Goal: Task Accomplishment & Management: Complete application form

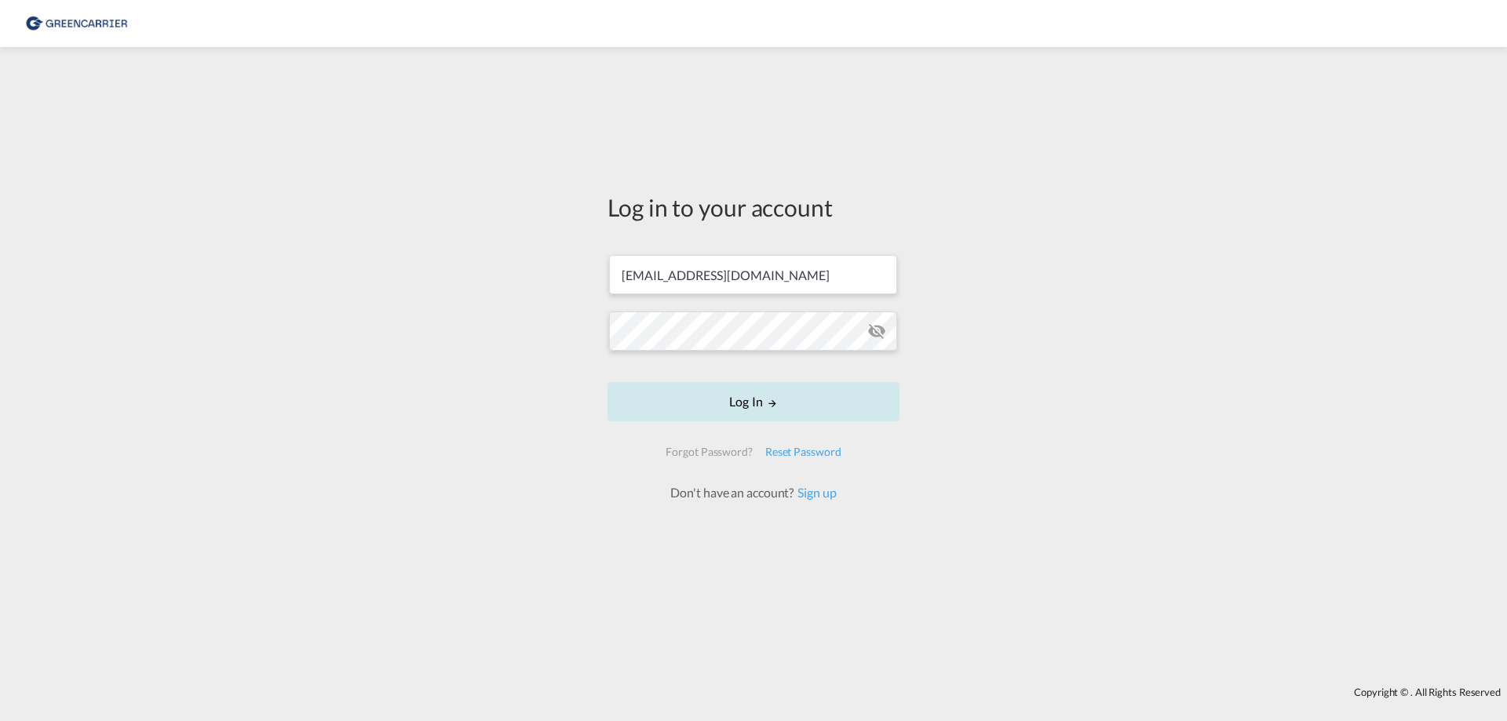
click at [746, 404] on button "Log In" at bounding box center [753, 401] width 292 height 39
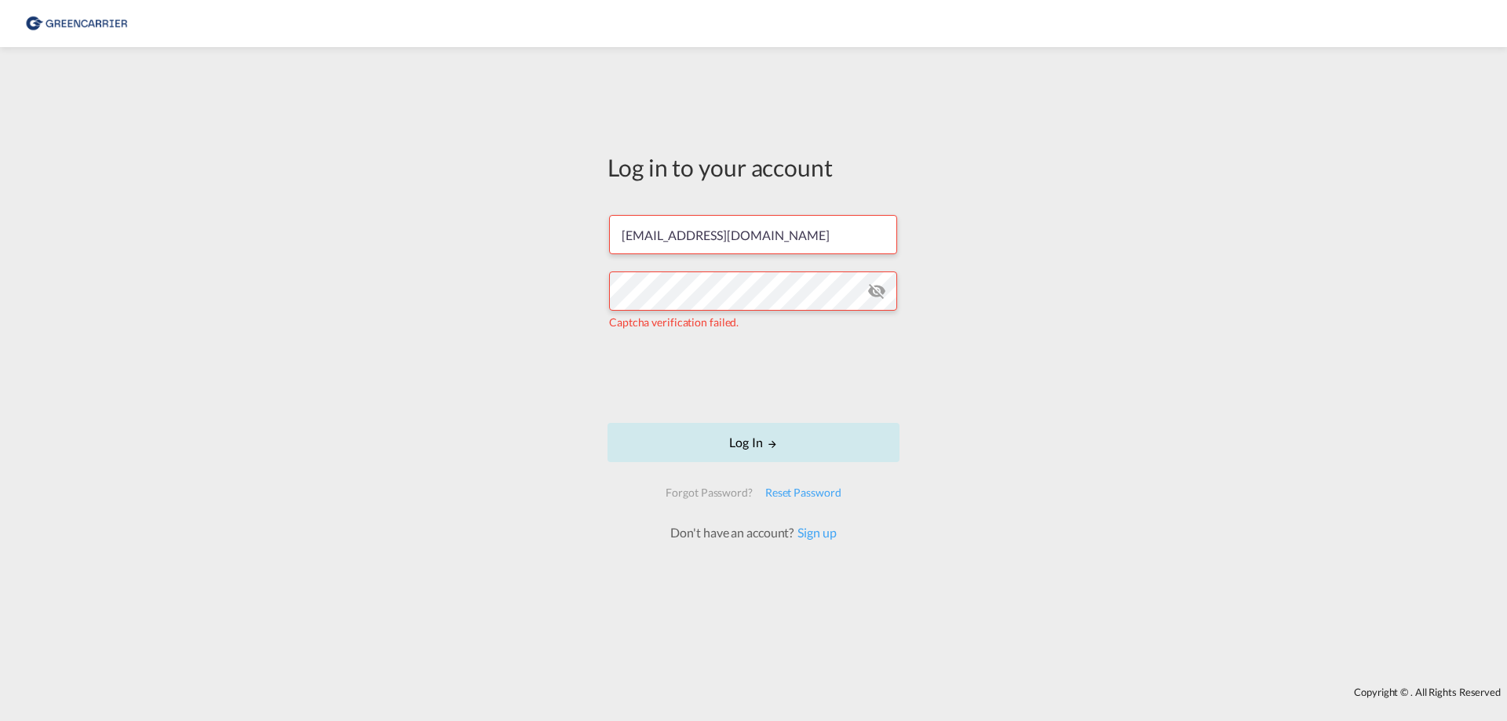
click at [748, 447] on button "Log In" at bounding box center [753, 442] width 292 height 39
click at [875, 299] on md-icon "icon-eye-off" at bounding box center [876, 291] width 19 height 19
click at [876, 297] on md-icon "icon-eye-off" at bounding box center [876, 291] width 19 height 19
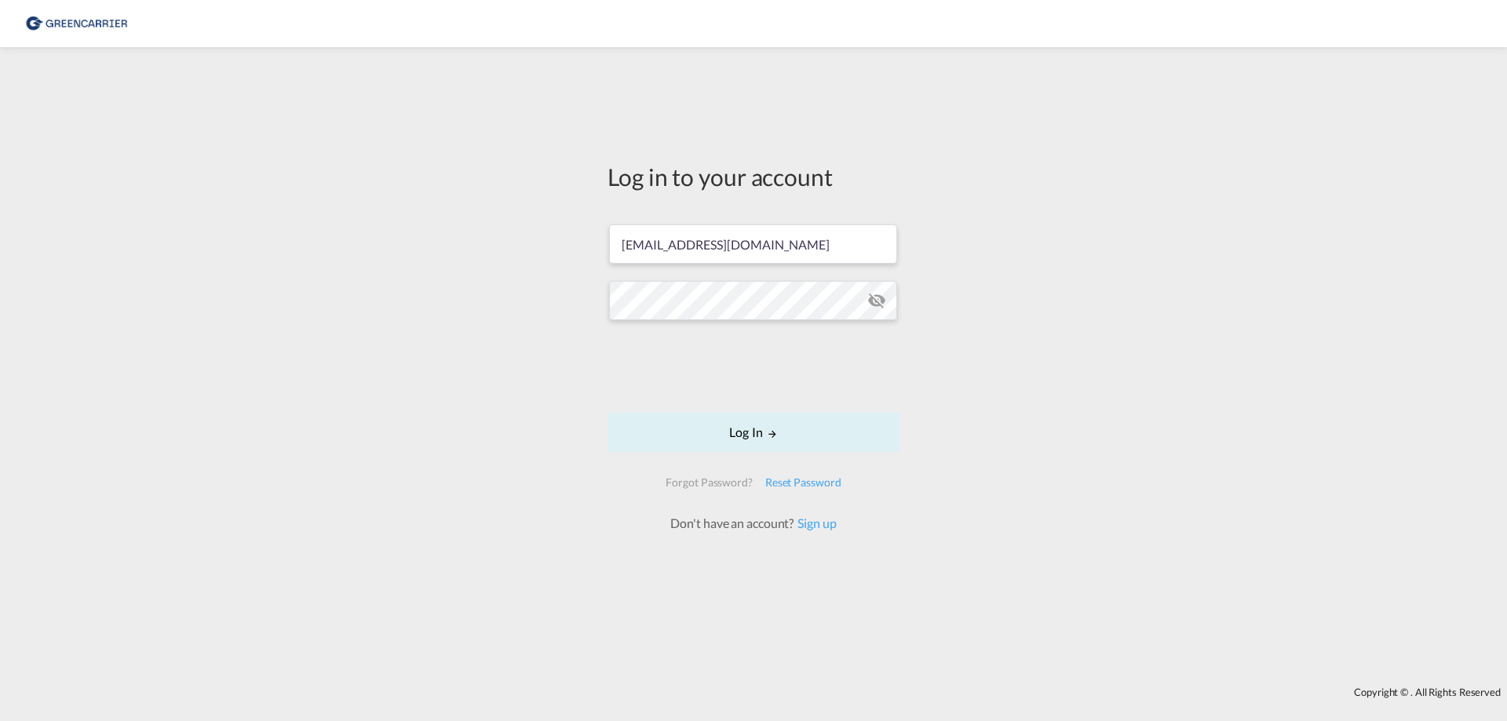
click at [877, 300] on md-icon "icon-eye-off" at bounding box center [876, 300] width 19 height 19
click at [750, 433] on button "Log In" at bounding box center [753, 432] width 292 height 39
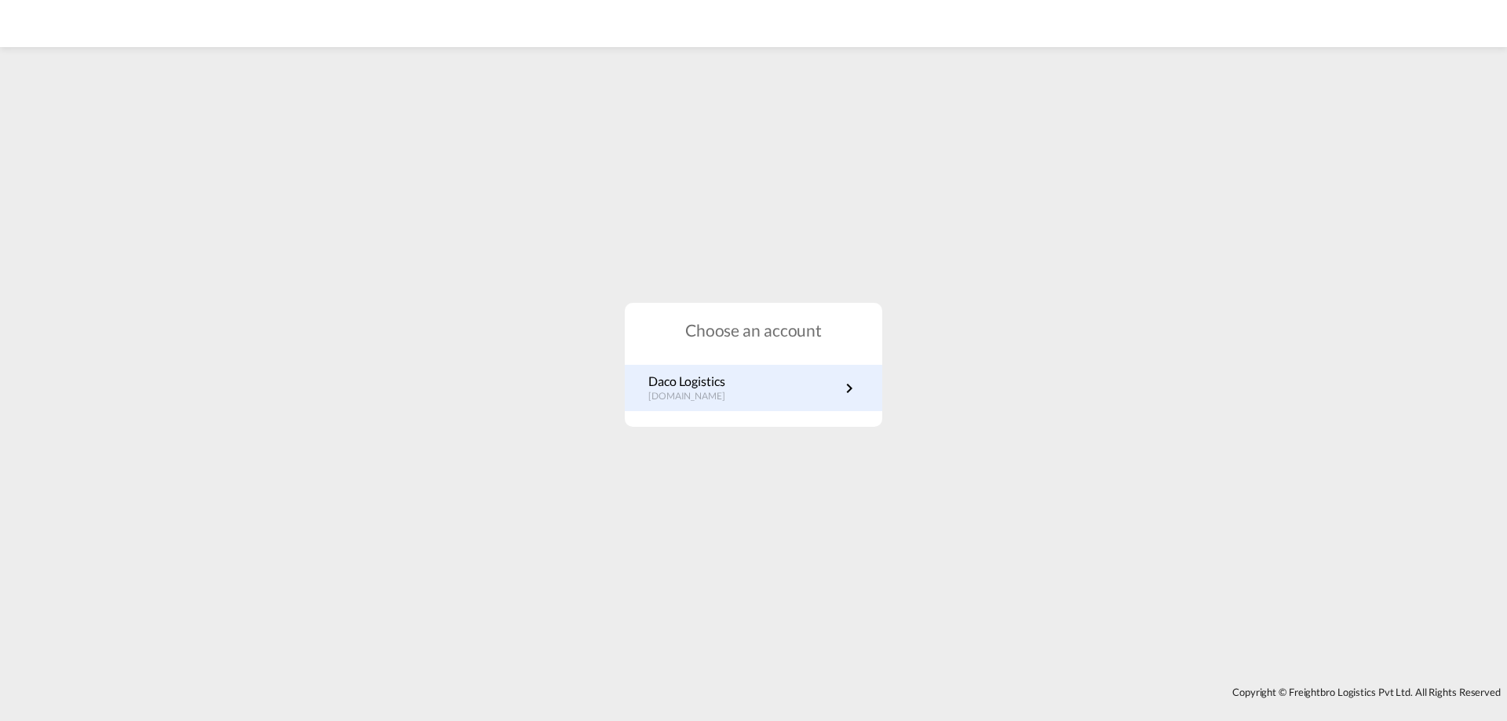
click at [691, 380] on p "Daco Logistics" at bounding box center [694, 381] width 93 height 17
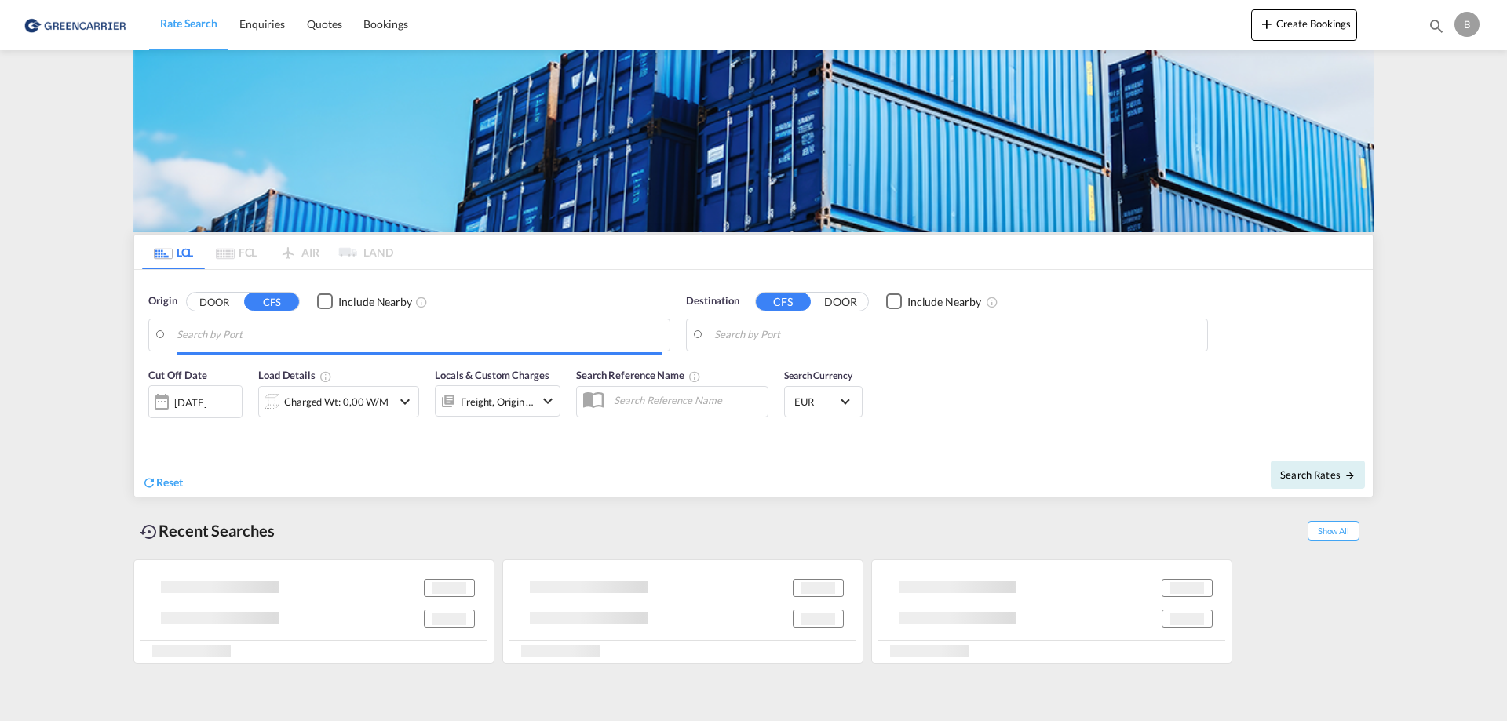
type input "DE-41468, Neuss, Nordrhein-Westfalen"
type input "Miami, FL, USMIA"
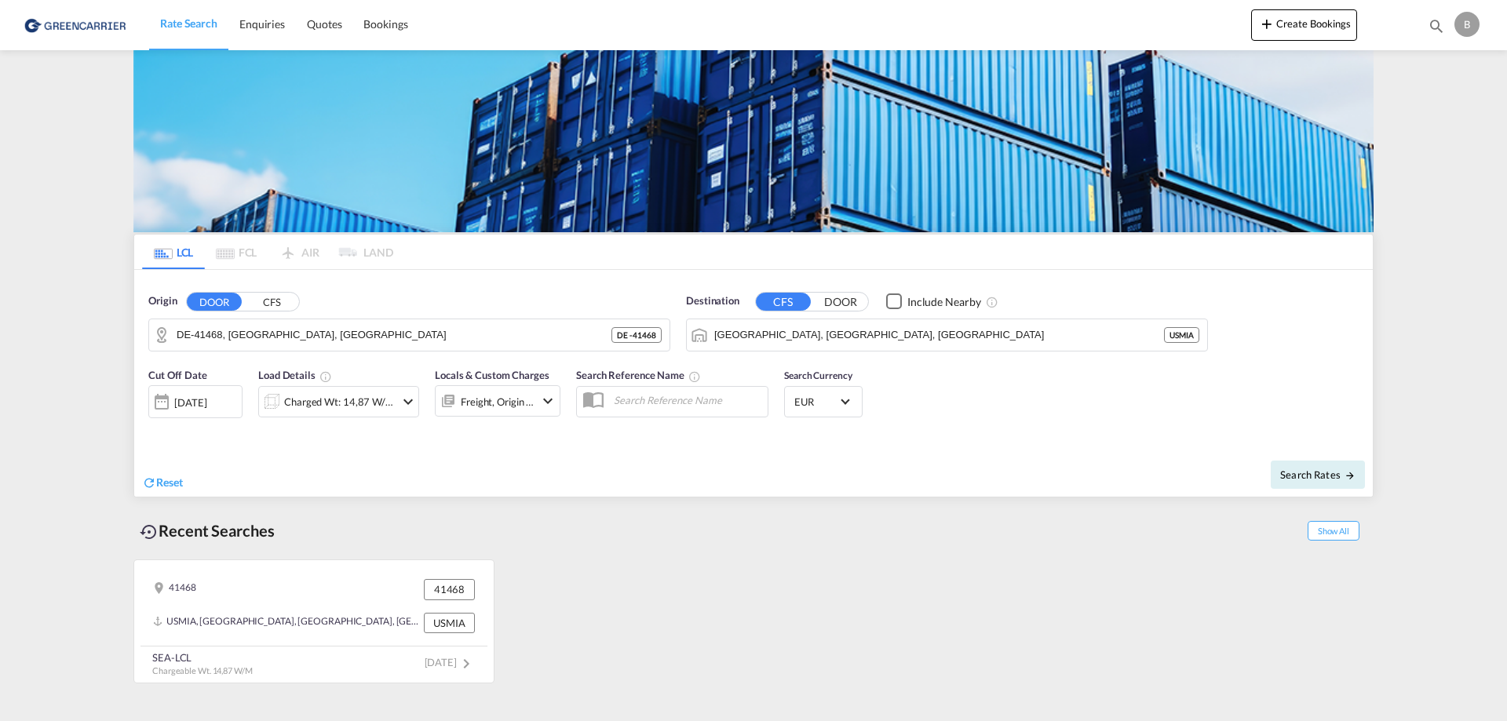
click at [272, 302] on button "CFS" at bounding box center [271, 302] width 55 height 18
click at [1310, 23] on button "Create Bookings" at bounding box center [1304, 24] width 106 height 31
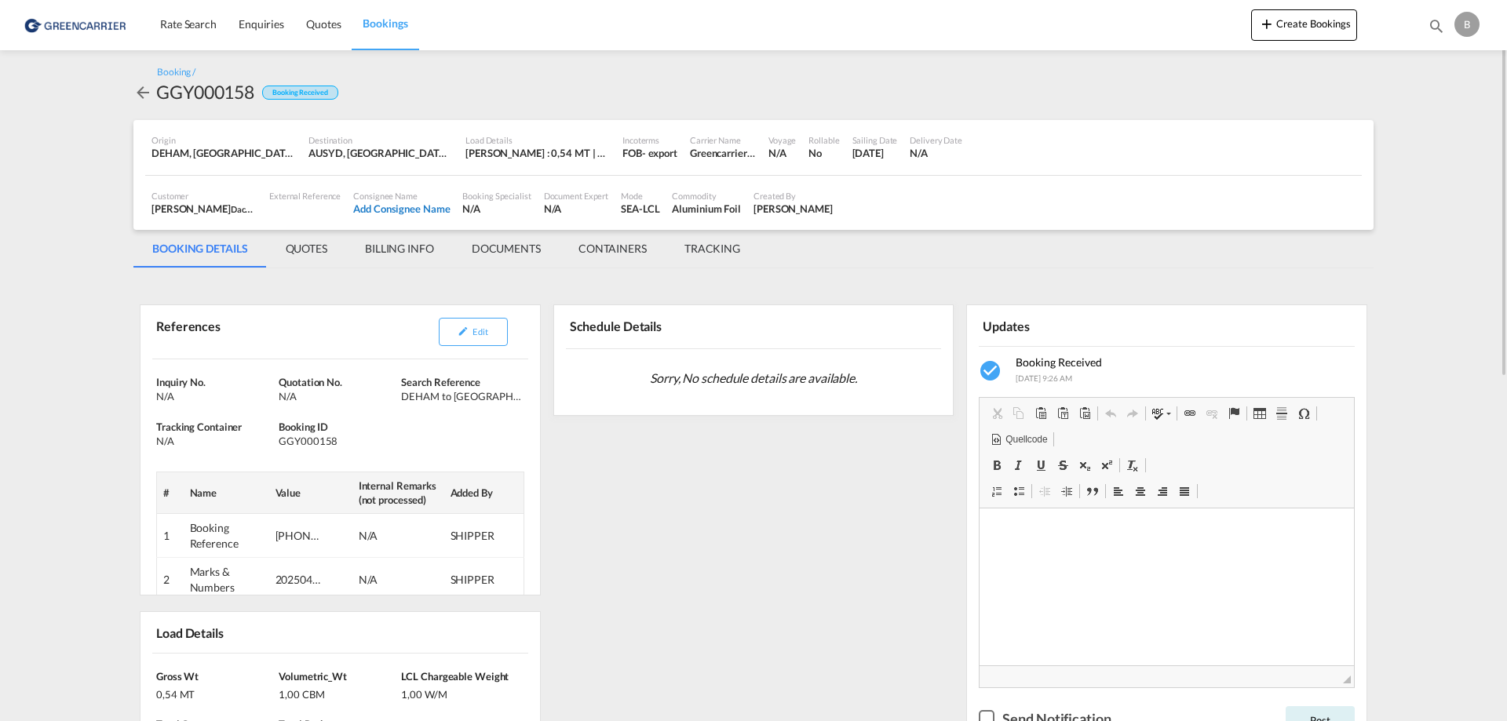
click at [401, 209] on div "Add Consignee Name" at bounding box center [401, 209] width 97 height 14
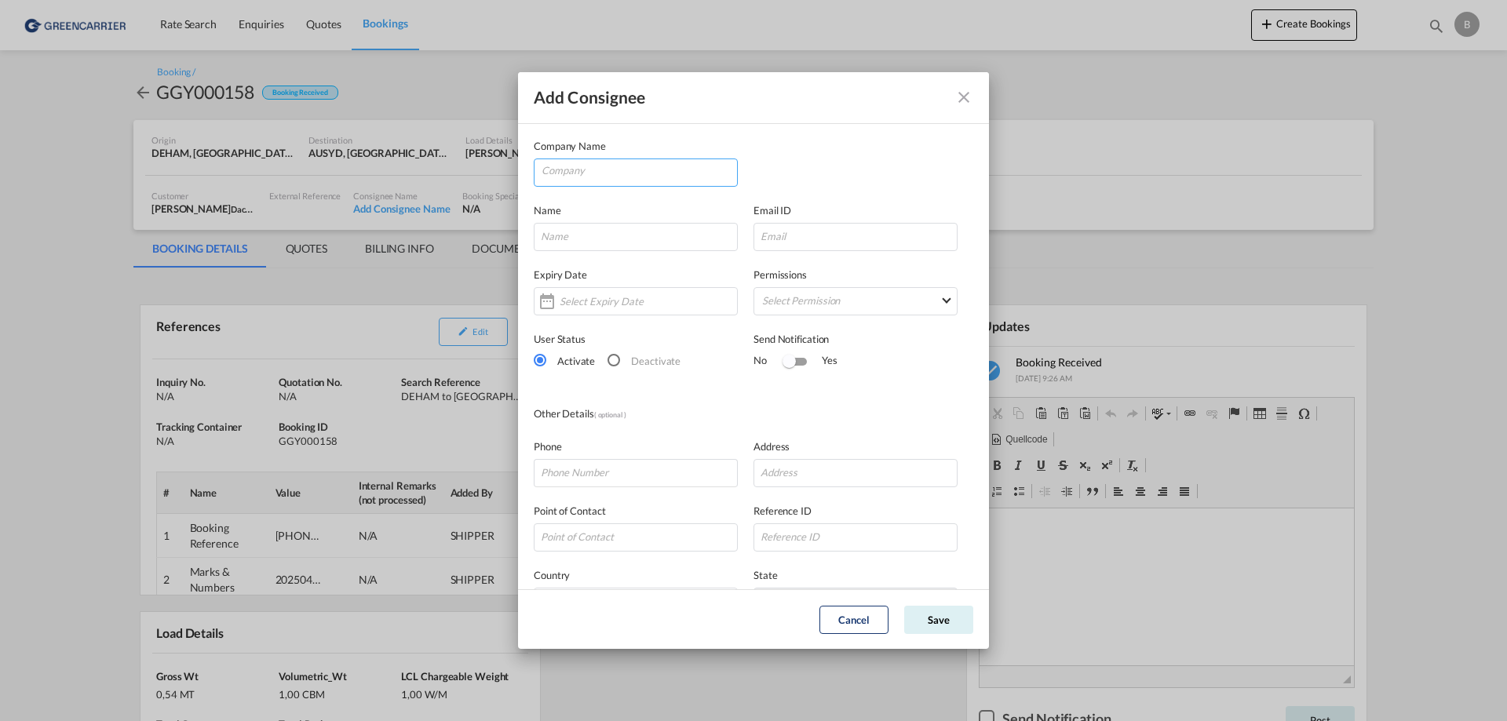
click at [598, 170] on input "Company" at bounding box center [639, 171] width 195 height 24
drag, startPoint x: 564, startPoint y: 171, endPoint x: 348, endPoint y: 177, distance: 215.9
click at [542, 177] on input "TOMAX" at bounding box center [639, 171] width 195 height 24
paste input "LOGISTICS AUSTRALIAUNIT"
type input "TOMAX LOGISTICS AUSTRALIA"
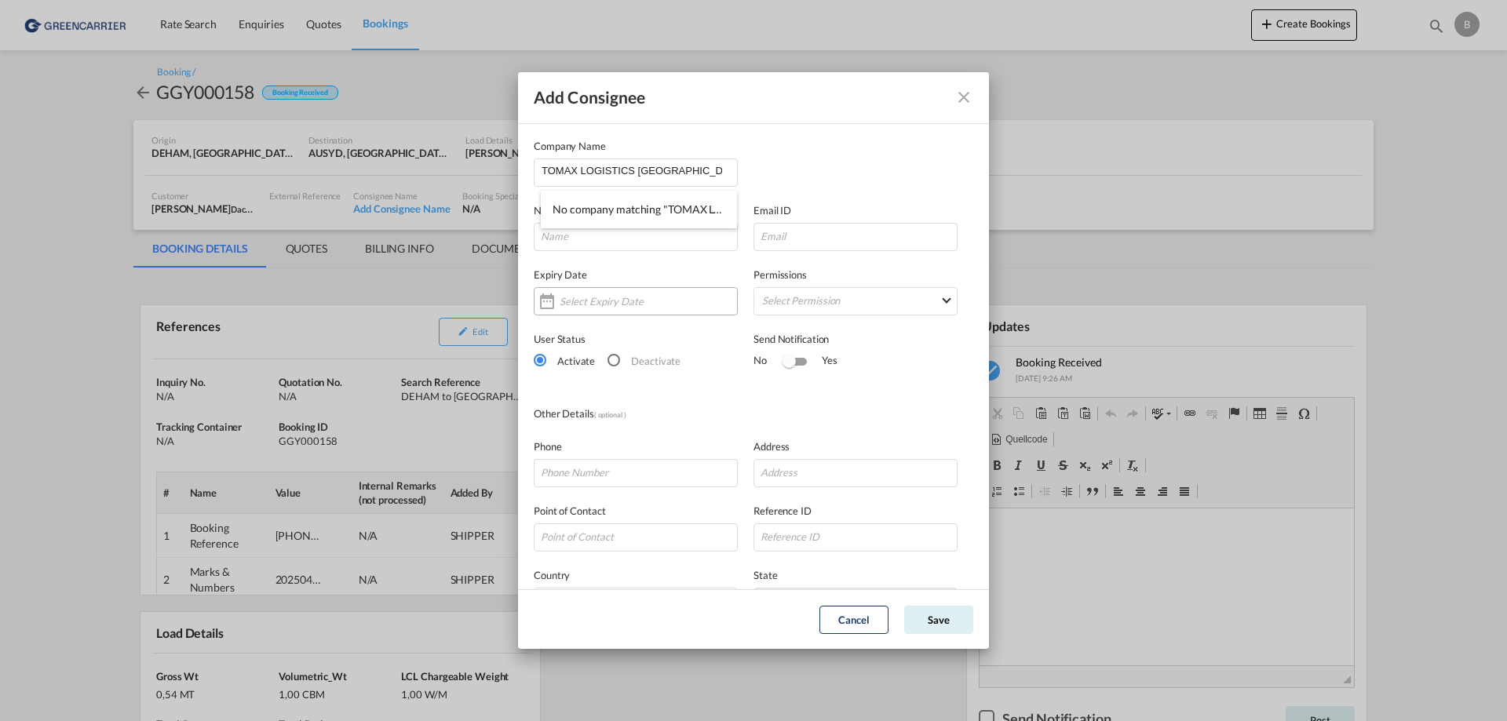
click at [710, 314] on div "Add Consignee Company ..." at bounding box center [636, 301] width 204 height 28
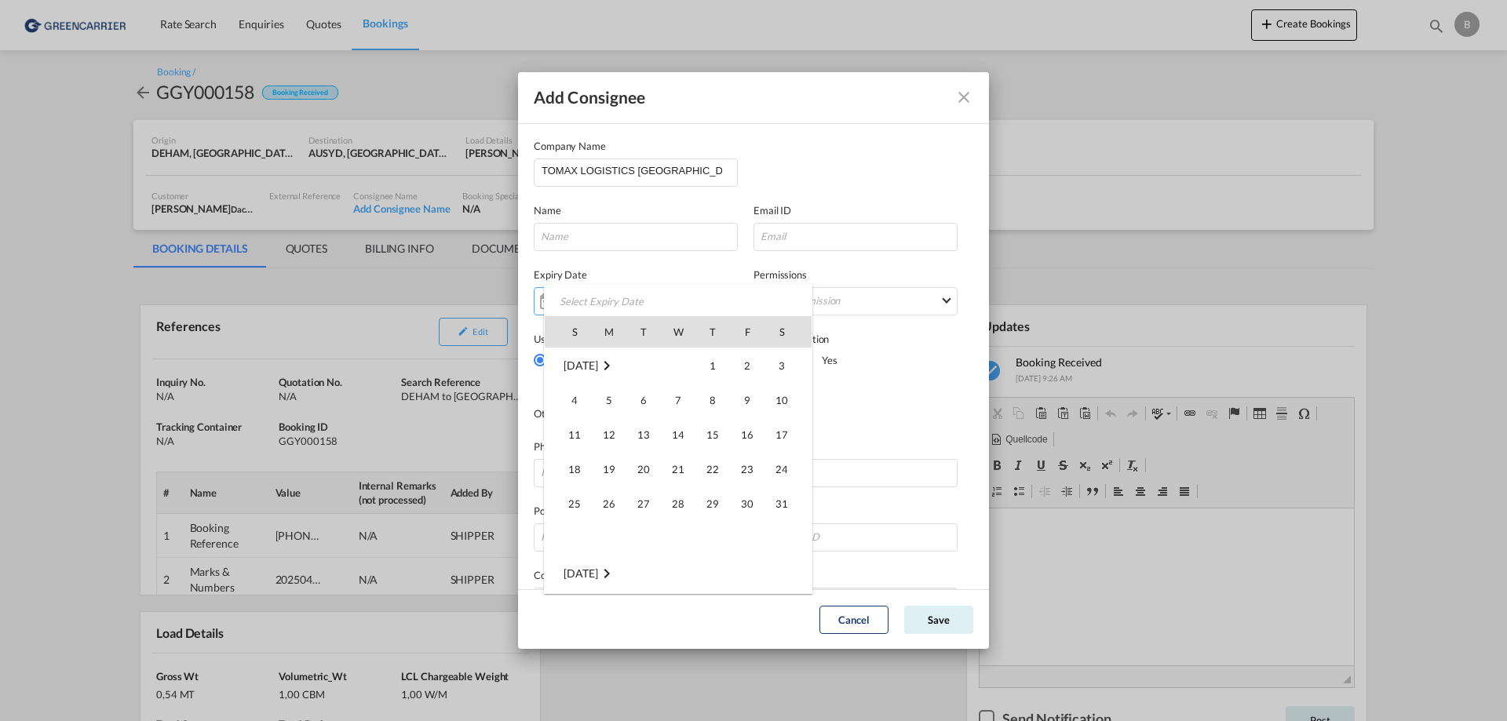
scroll to position [363768, 0]
click at [595, 235] on input "Add Consignee Company ..." at bounding box center [636, 237] width 204 height 28
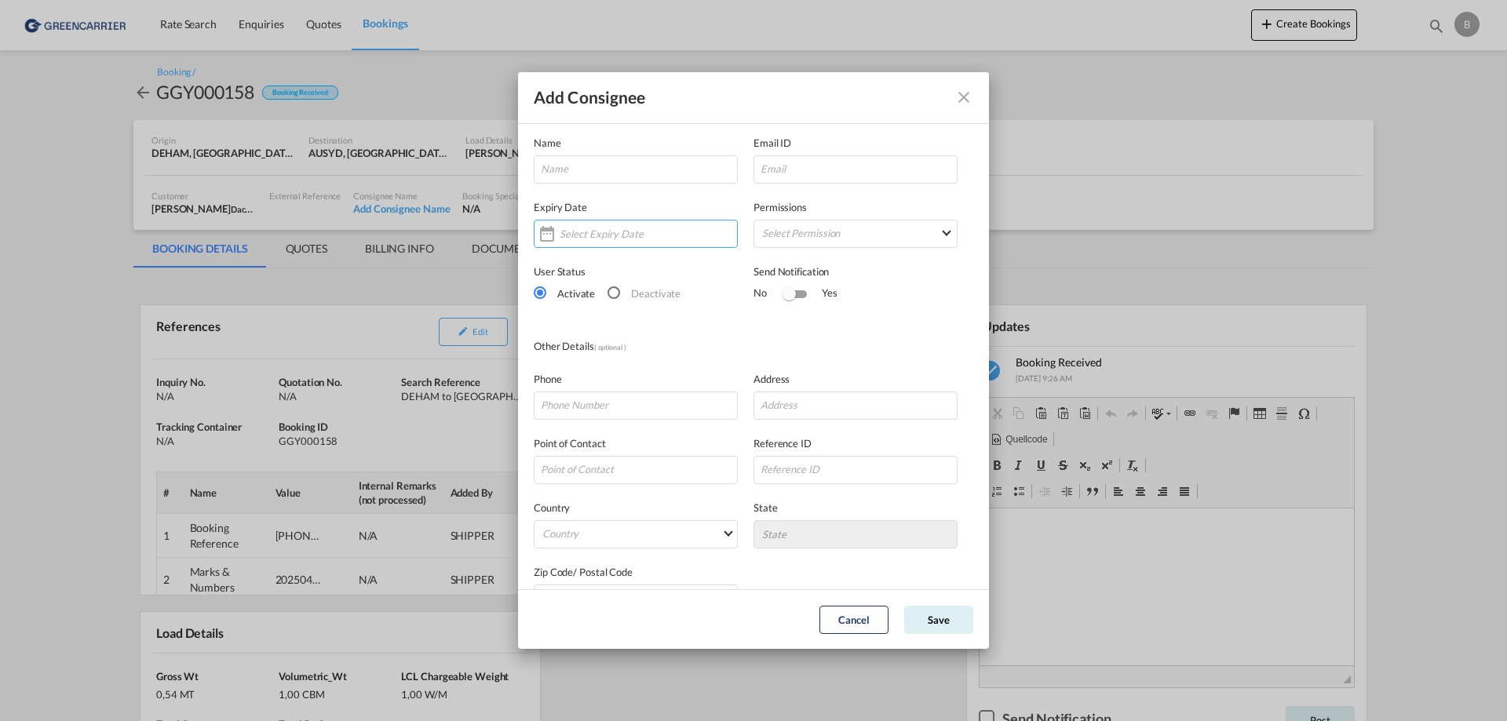
scroll to position [107, 0]
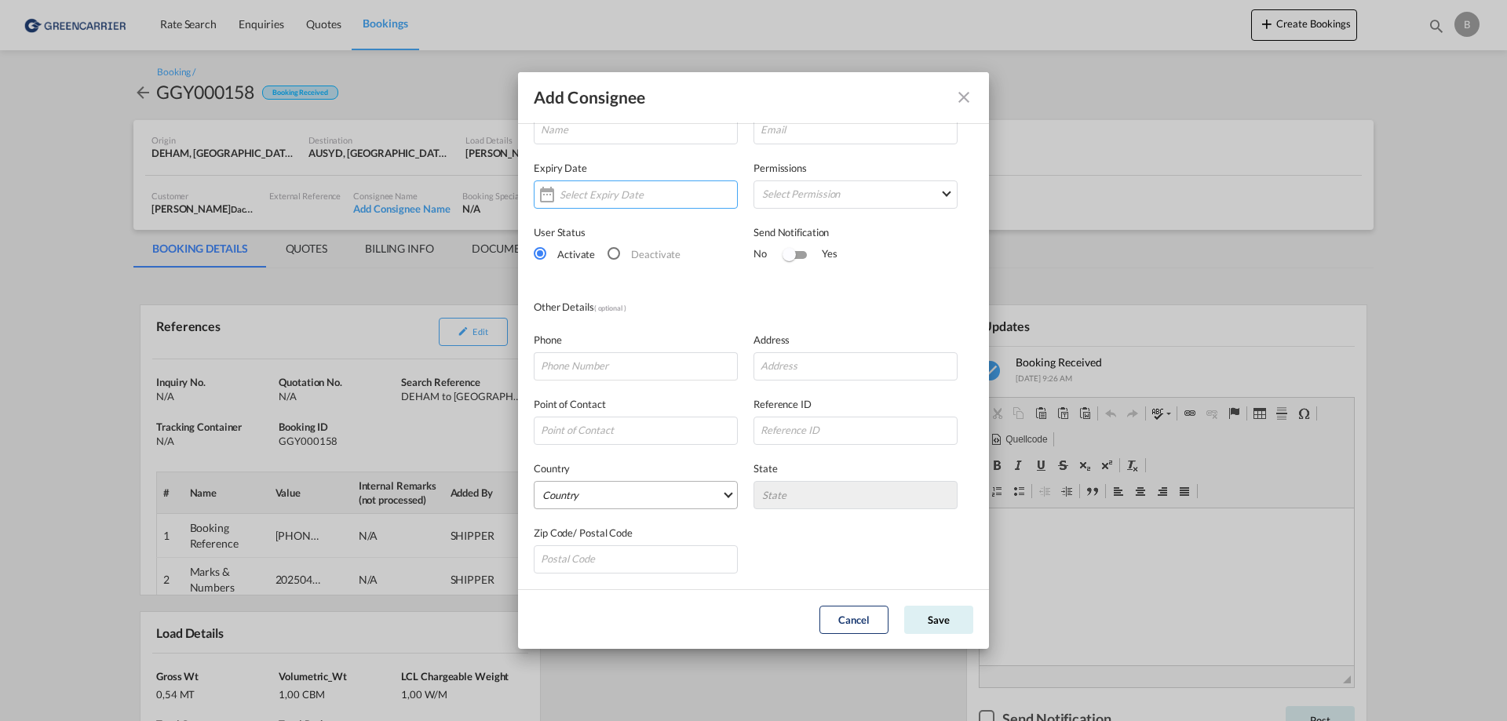
click at [580, 496] on md-select "Country Afghanistan Albania Algeria American Samoa Andorra Angola Anguilla Anta…" at bounding box center [636, 495] width 204 height 28
type md-option "Afghanistan"
type md-option "Australia"
click at [628, 555] on input "Add Consignee Company ..." at bounding box center [636, 559] width 204 height 28
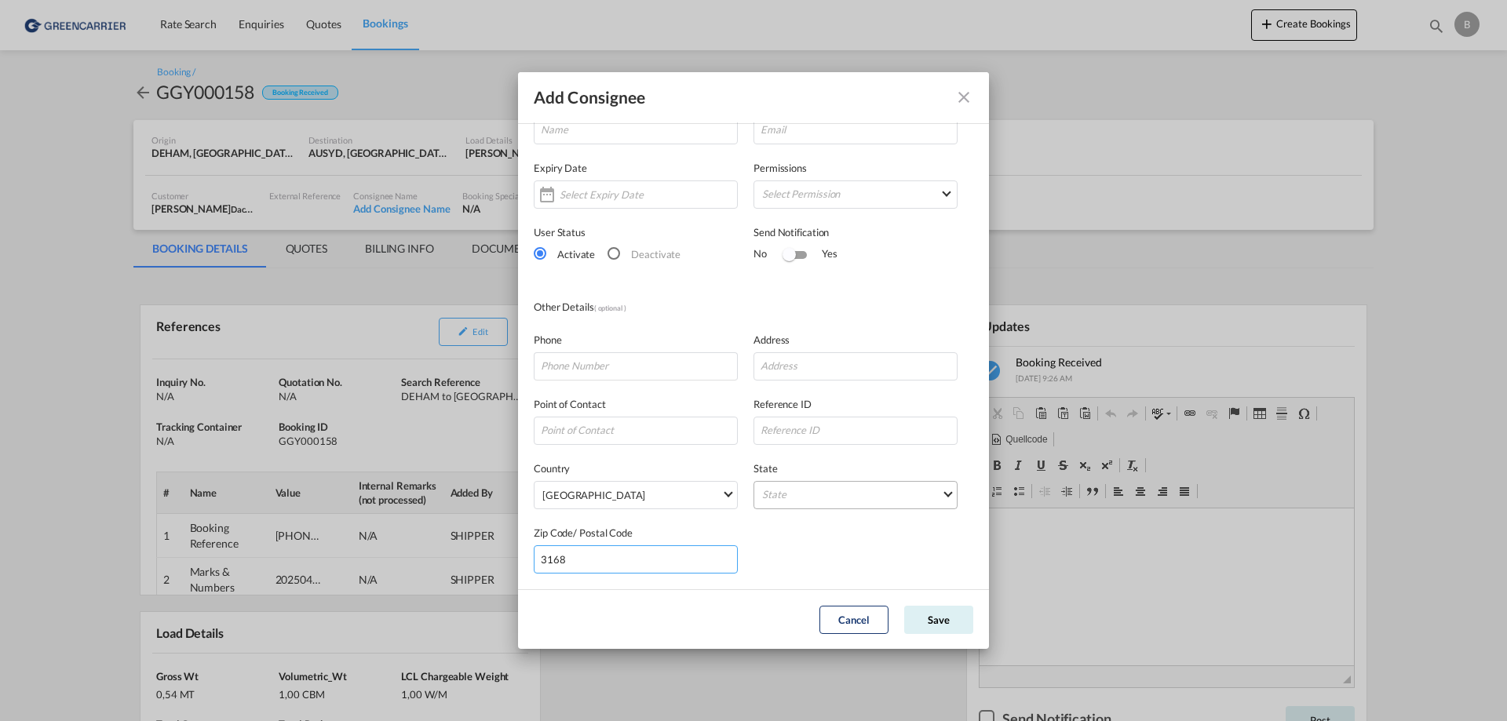
type input "3168"
click at [822, 491] on md-select "State Auckland Australian Capital Territory Balgowlah Balmain Bankstown Baulkha…" at bounding box center [855, 495] width 204 height 28
type md-option "Auckland"
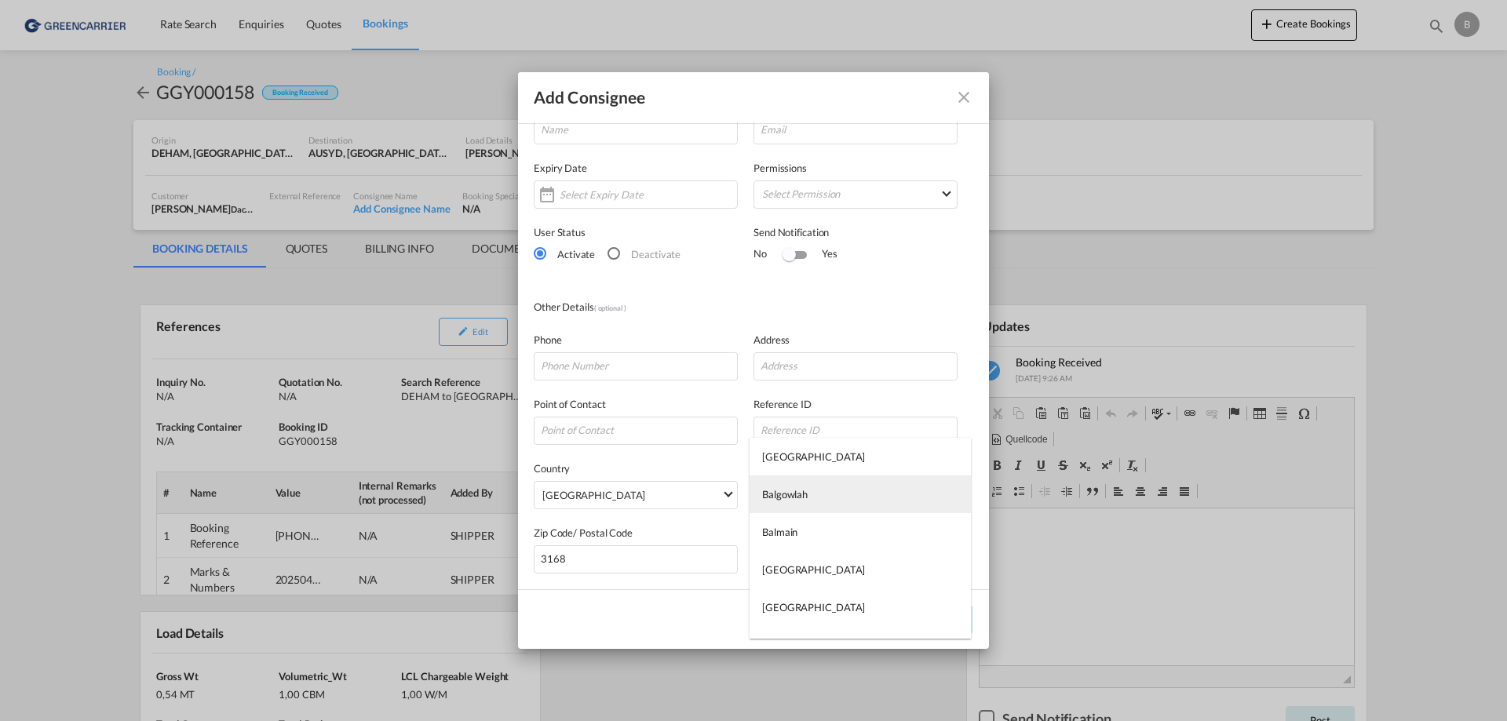
scroll to position [0, 0]
click at [666, 596] on md-backdrop at bounding box center [753, 360] width 1507 height 721
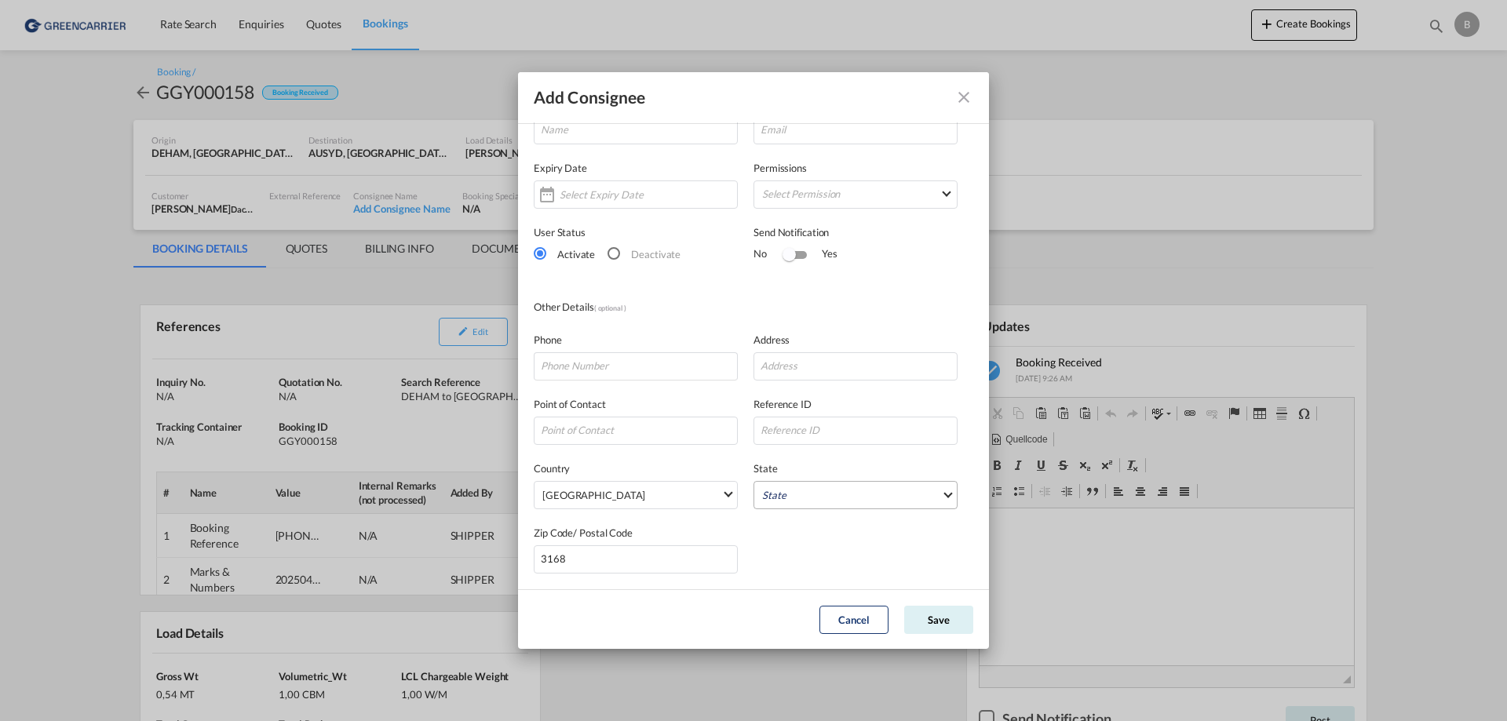
click at [790, 496] on md-select "State" at bounding box center [855, 495] width 204 height 28
type md-option "Auckland"
type md-option "Victoria"
type md-option "Camberwell"
type md-option "Tasmania"
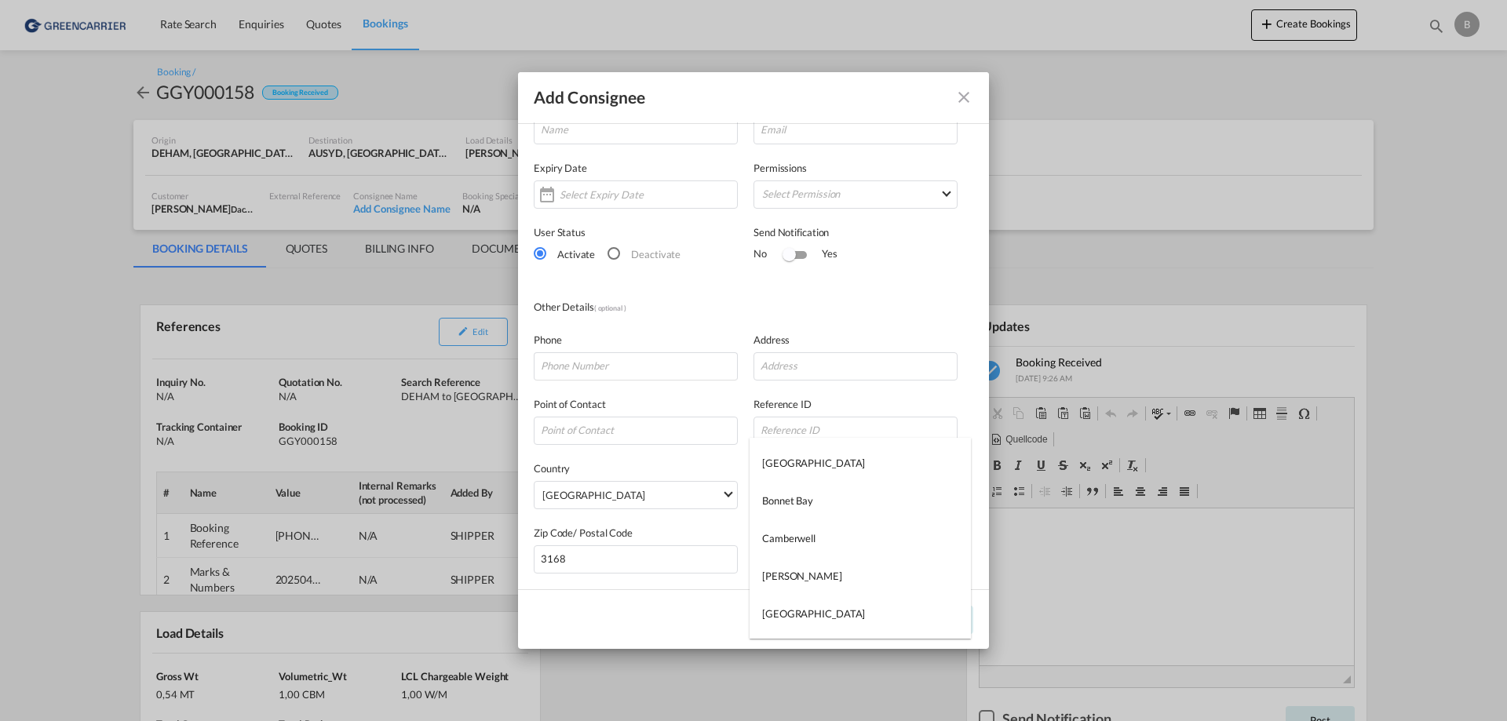
scroll to position [936, 0]
click at [790, 611] on div "Victoria" at bounding box center [779, 614] width 35 height 14
click at [573, 367] on input "Add Consignee Company ..." at bounding box center [636, 366] width 204 height 28
paste input "1300 186 629/03 9544 4227"
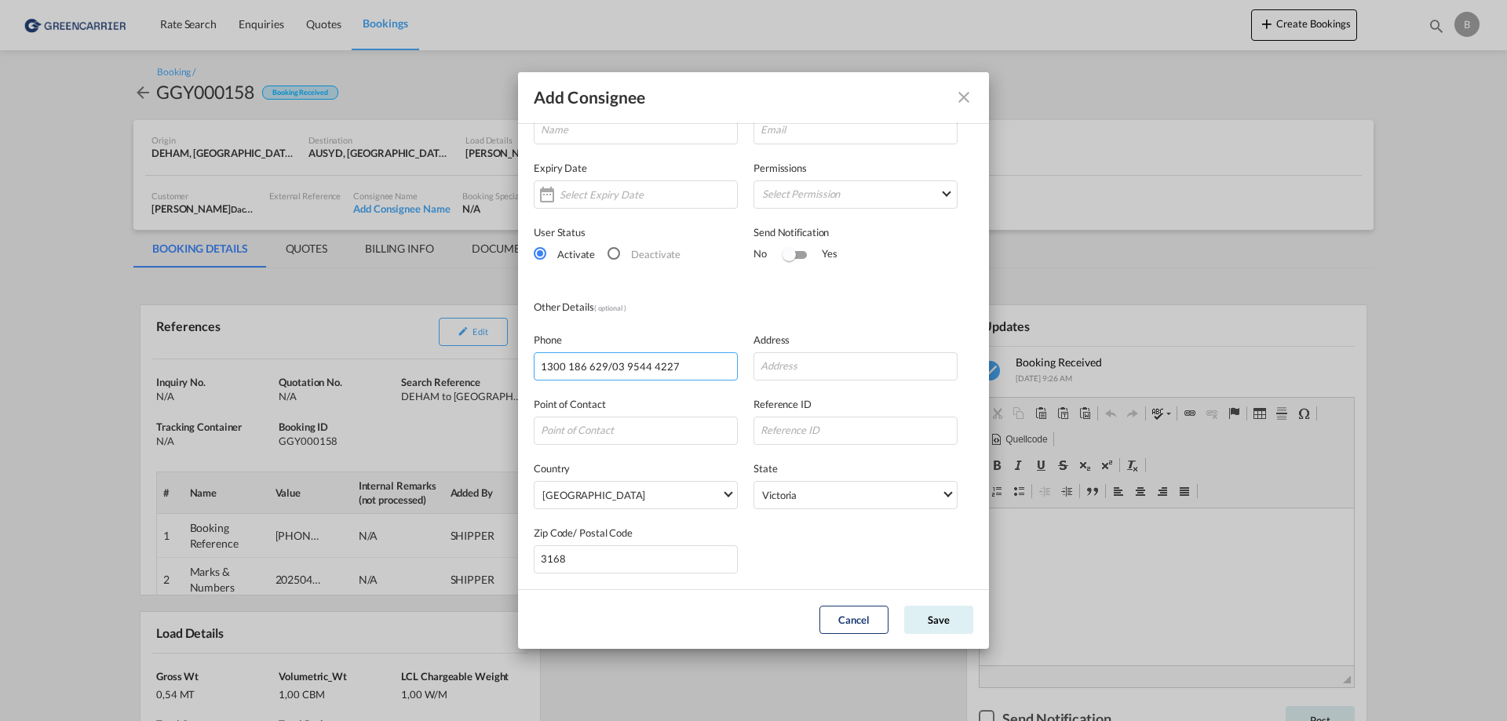
type input "1300 186 629/03 9544 4227"
click at [797, 363] on input "Add Consignee Company ..." at bounding box center [855, 366] width 204 height 28
paste input "AUSTRALIAUNIT 19/202"
drag, startPoint x: 817, startPoint y: 368, endPoint x: 617, endPoint y: 373, distance: 200.2
click at [753, 373] on input "AUSTRALIAUNIT 19/202" at bounding box center [855, 366] width 204 height 28
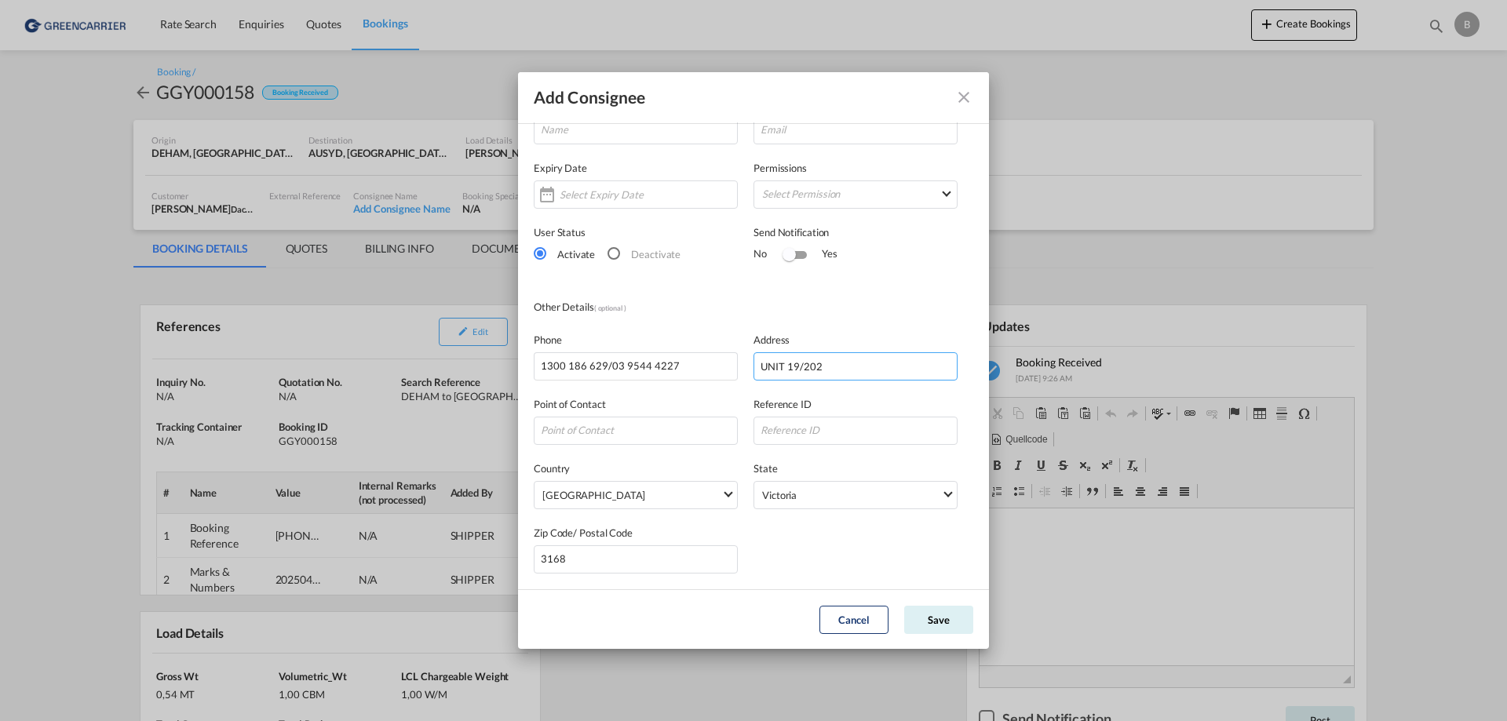
click at [845, 367] on input "UNIT 19/202" at bounding box center [855, 366] width 204 height 28
paste input "FERNTREE"
click at [874, 370] on input "UNIT 19/202 FERNTREE" at bounding box center [855, 366] width 204 height 28
paste input "GULLY"
click at [912, 370] on input "UNIT 19/202 FERNTREE GULLY" at bounding box center [855, 366] width 204 height 28
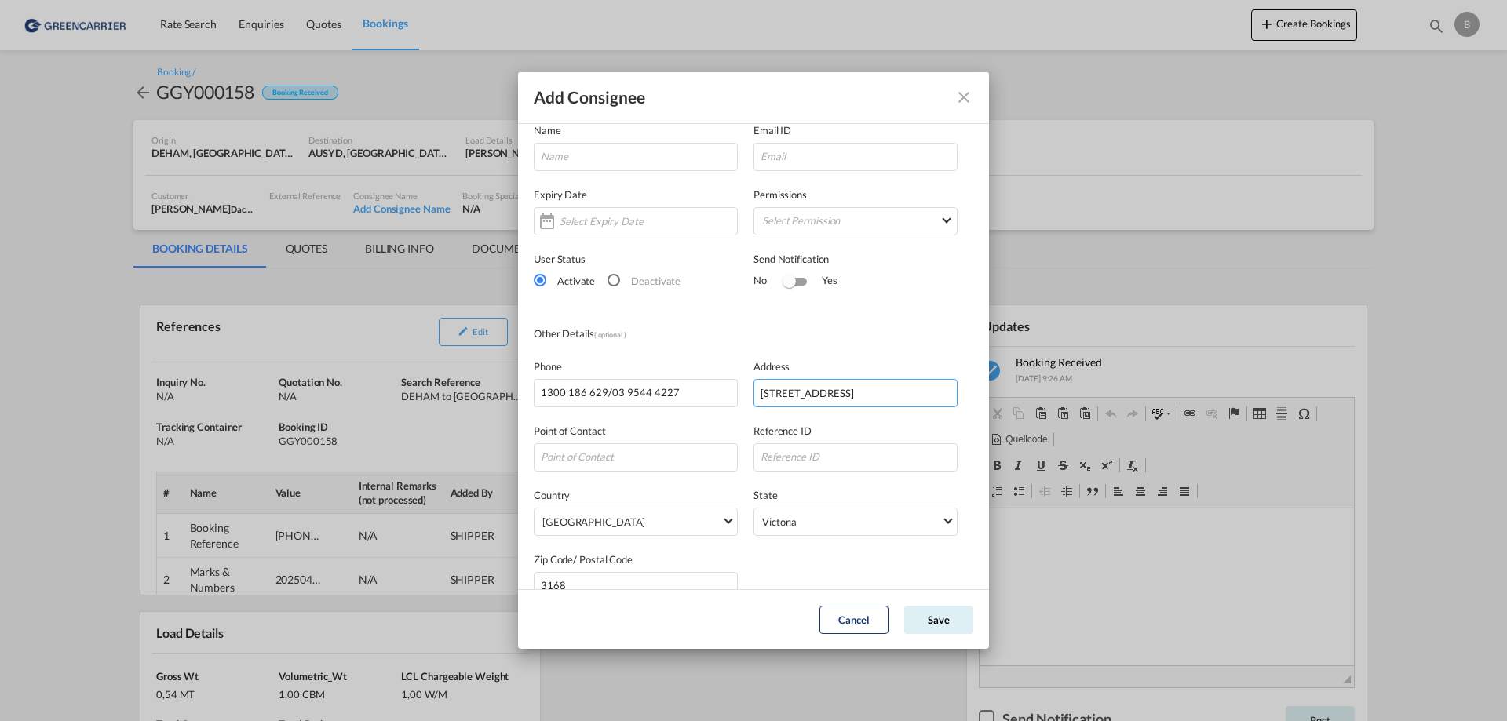
scroll to position [0, 0]
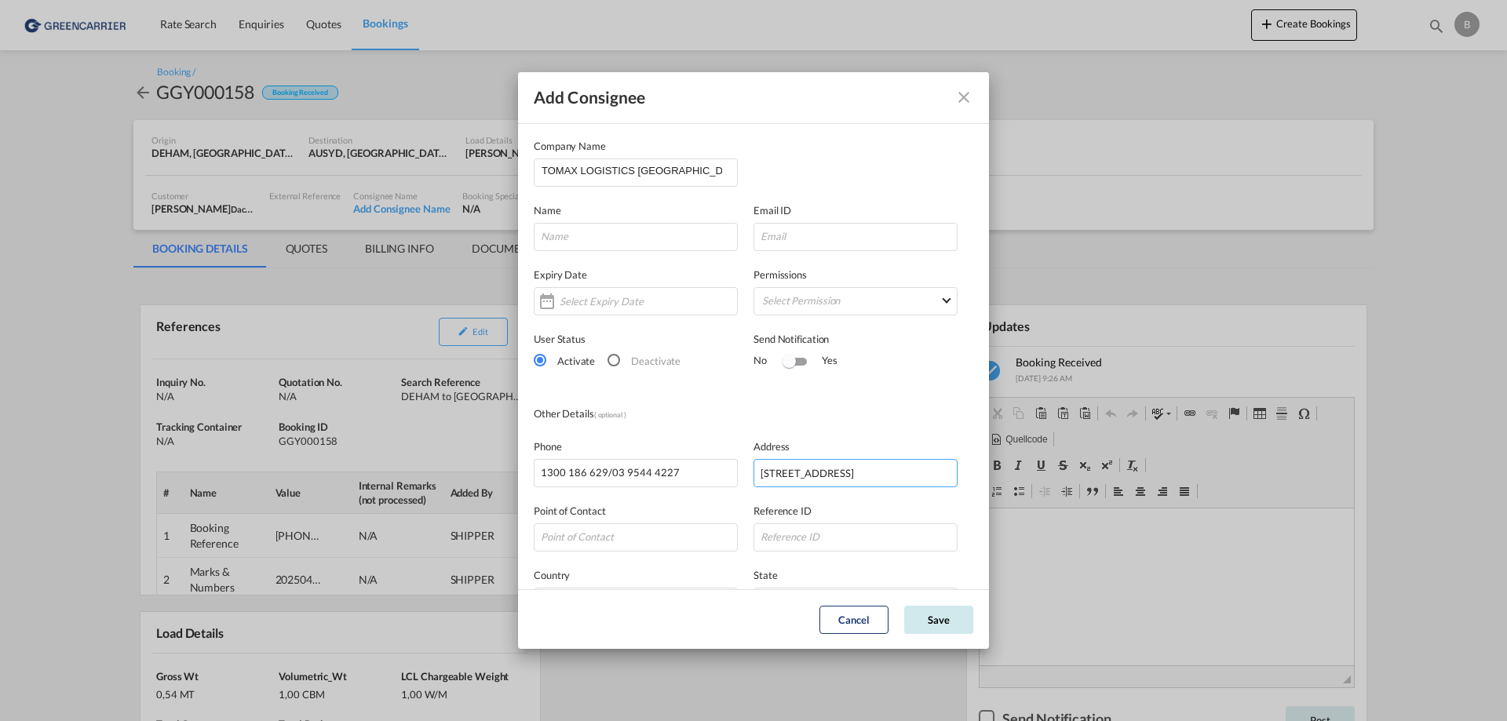
type input "UNIT 19/202 FERNTREE GULLY ROAD"
click at [956, 622] on button "Save" at bounding box center [938, 620] width 69 height 28
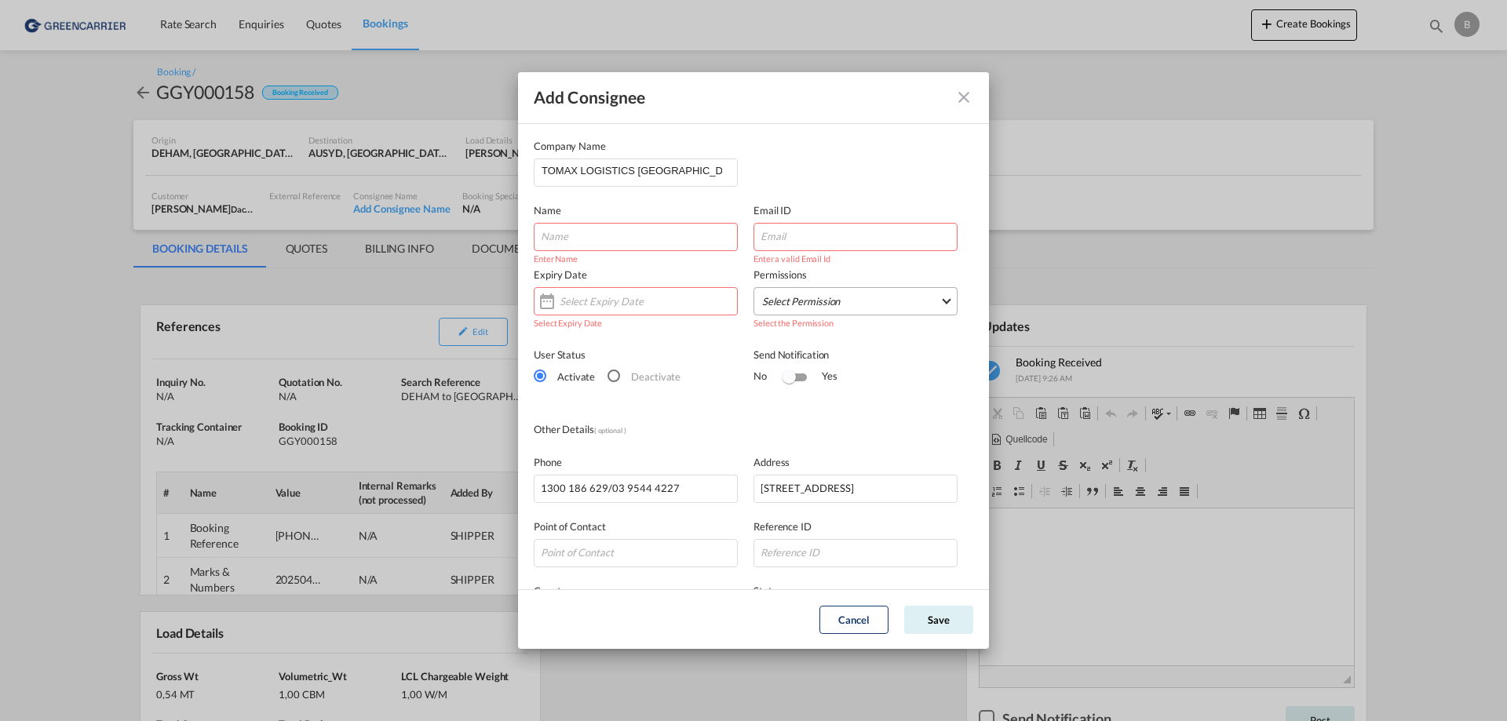
click at [801, 304] on md-select "Select Permission FEED COMMODITY LOADDATA STATUS DOCUMENTS CONTAINERS TRACKING …" at bounding box center [855, 301] width 204 height 28
click at [672, 403] on md-backdrop at bounding box center [753, 360] width 1507 height 721
click at [845, 612] on button "Cancel" at bounding box center [853, 620] width 69 height 28
